Goal: Information Seeking & Learning: Find specific fact

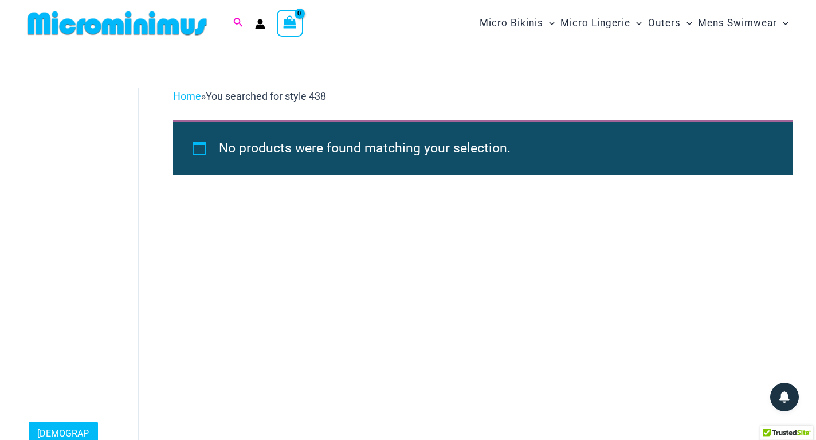
click at [236, 22] on icon "Search icon link" at bounding box center [237, 23] width 9 height 10
type input "*"
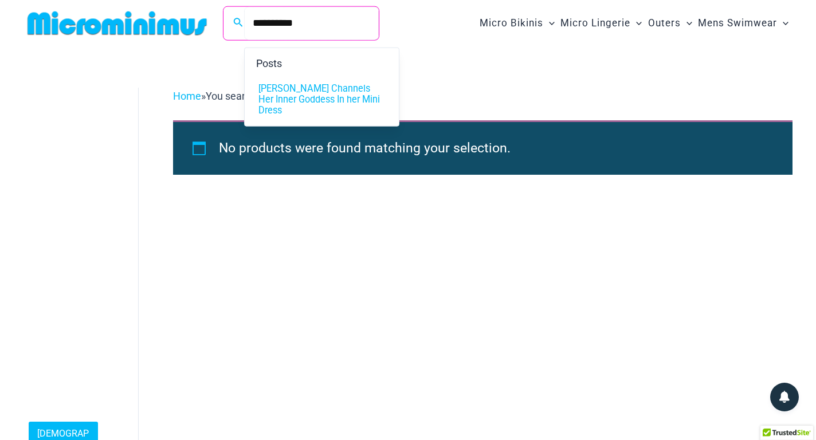
type input "**********"
click button "Search" at bounding box center [0, 0] width 0 height 0
